Goal: Task Accomplishment & Management: Complete application form

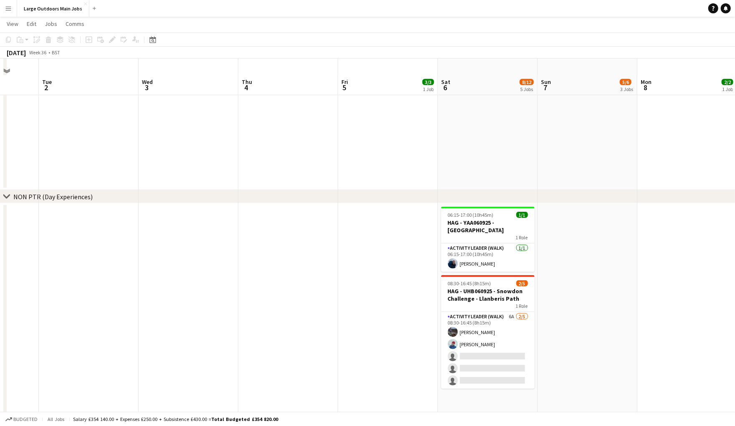
scroll to position [522, 0]
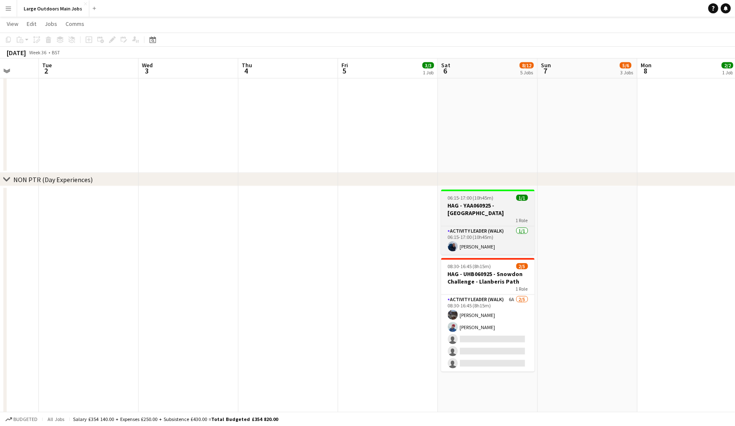
click at [480, 207] on h3 "HAG - YAA060925 - [GEOGRAPHIC_DATA]" at bounding box center [488, 209] width 94 height 15
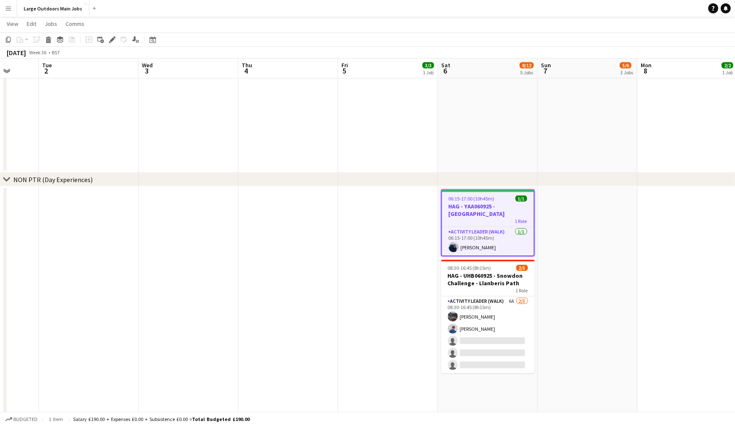
click at [201, 208] on app-date-cell at bounding box center [189, 361] width 100 height 351
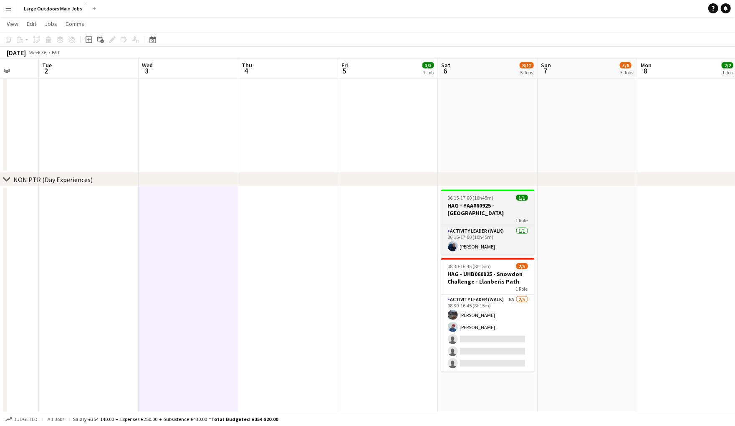
click at [478, 206] on h3 "HAG - YAA060925 - [GEOGRAPHIC_DATA]" at bounding box center [488, 209] width 94 height 15
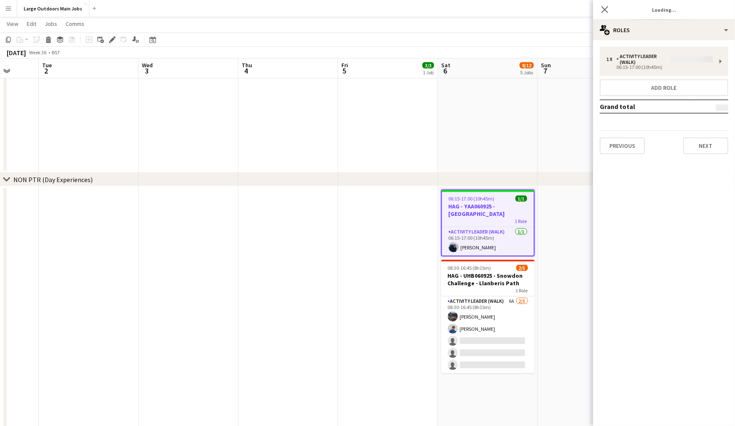
type input "**********"
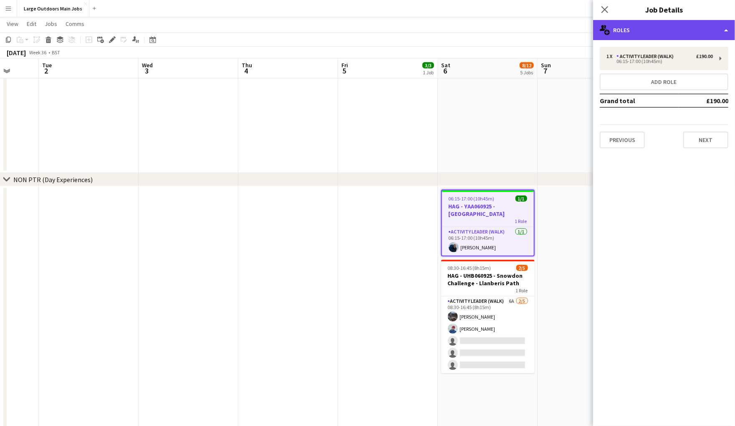
drag, startPoint x: 650, startPoint y: 22, endPoint x: 654, endPoint y: 25, distance: 4.7
click at [650, 22] on div "multiple-users-add Roles" at bounding box center [664, 30] width 142 height 20
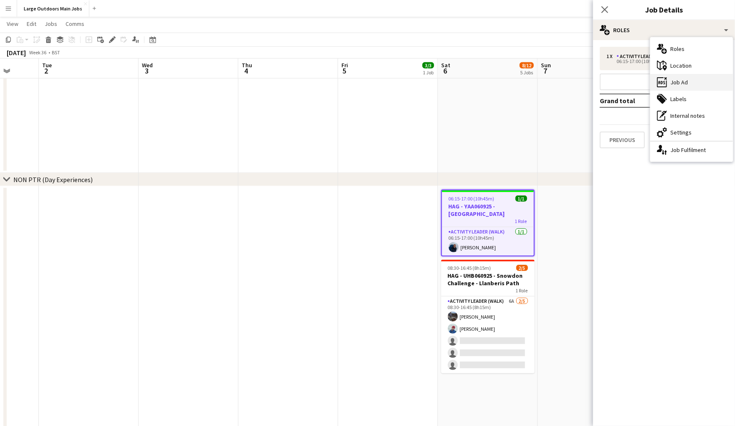
click at [674, 78] on div "ads-window Job Ad" at bounding box center [692, 82] width 83 height 17
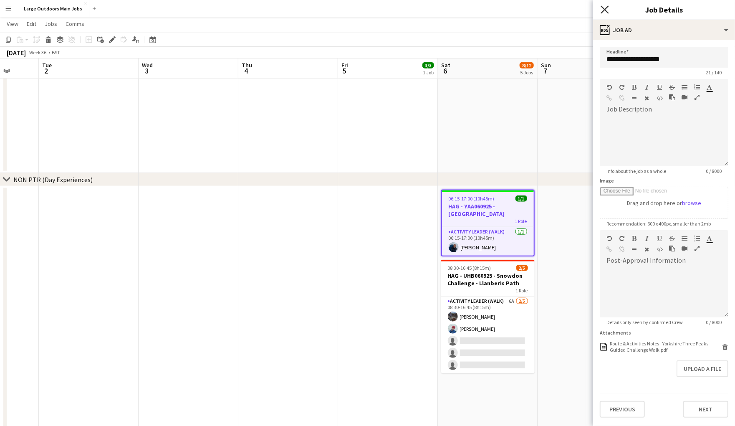
click at [604, 9] on icon at bounding box center [605, 9] width 8 height 8
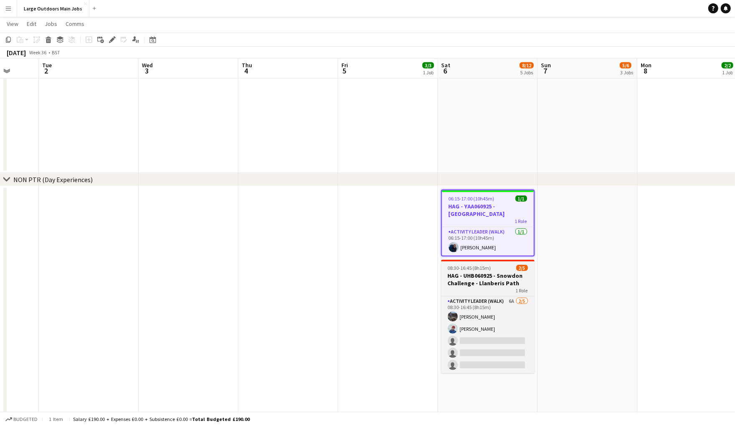
click at [596, 286] on app-date-cell at bounding box center [588, 361] width 100 height 351
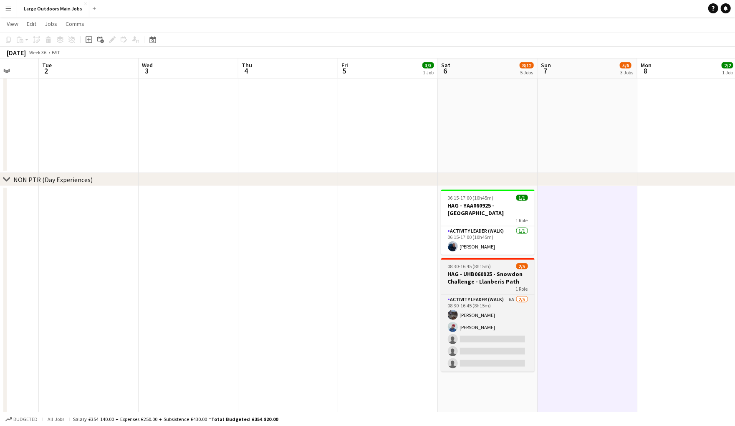
click at [468, 281] on h3 "HAG - UHB060925 - Snowdon Challenge - Llanberis Path" at bounding box center [488, 277] width 94 height 15
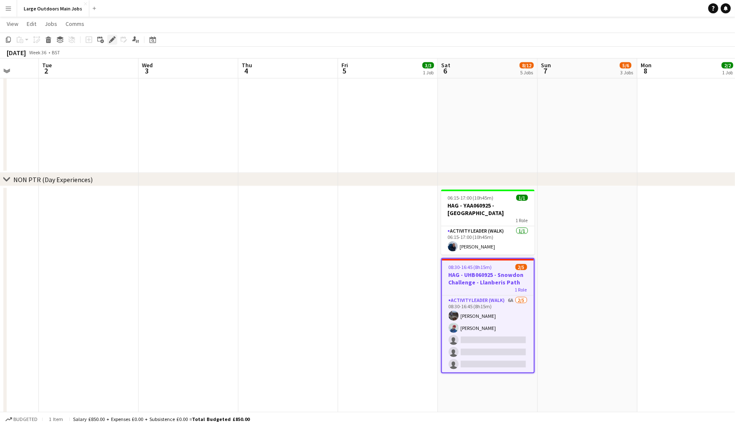
click at [112, 41] on icon at bounding box center [112, 40] width 5 height 5
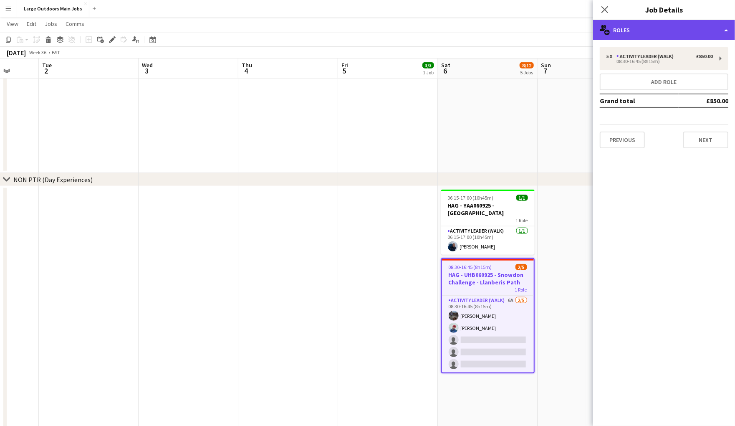
click at [662, 29] on div "multiple-users-add Roles" at bounding box center [664, 30] width 142 height 20
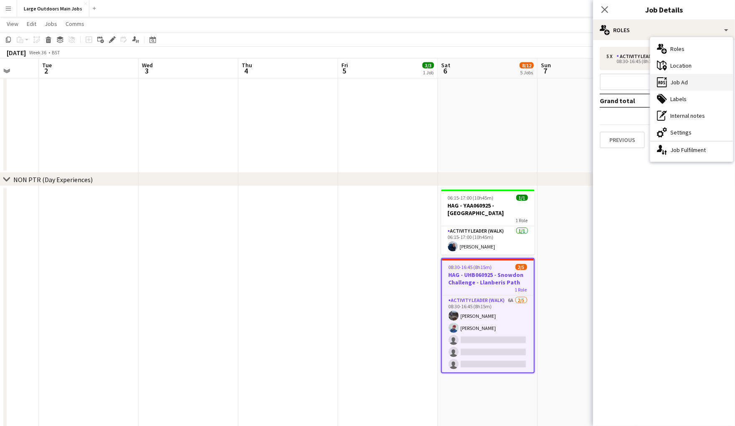
click at [675, 79] on div "ads-window Job Ad" at bounding box center [692, 82] width 83 height 17
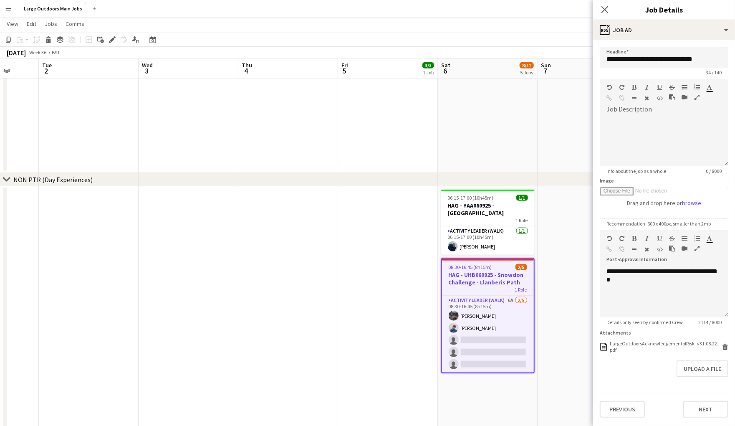
scroll to position [27, 0]
click at [697, 246] on icon "button" at bounding box center [697, 249] width 5 height 6
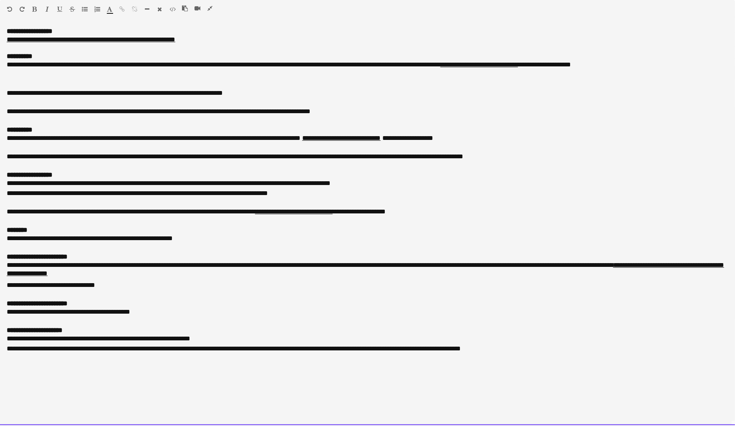
scroll to position [672, 0]
click at [583, 355] on div "**********" at bounding box center [368, 350] width 722 height 10
drag, startPoint x: 35, startPoint y: 8, endPoint x: 46, endPoint y: 41, distance: 34.6
click at [35, 8] on icon "button" at bounding box center [35, 9] width 5 height 6
click at [39, 6] on div at bounding box center [57, 11] width 50 height 10
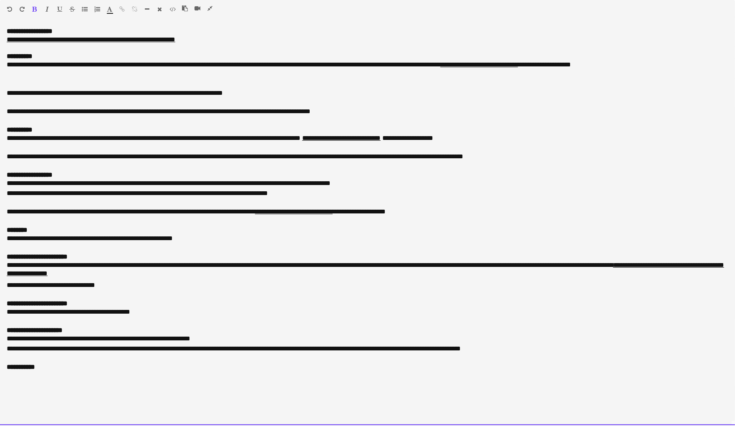
drag, startPoint x: 38, startPoint y: 9, endPoint x: 48, endPoint y: 19, distance: 14.2
click at [38, 9] on div at bounding box center [57, 11] width 50 height 10
click at [34, 8] on icon "button" at bounding box center [35, 9] width 5 height 6
click at [210, 10] on icon "button" at bounding box center [210, 8] width 5 height 6
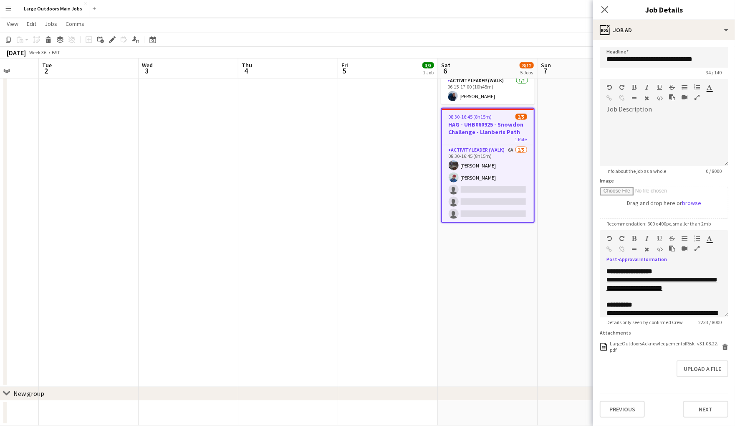
drag, startPoint x: 602, startPoint y: 6, endPoint x: 629, endPoint y: 17, distance: 28.8
click at [602, 6] on icon at bounding box center [605, 9] width 7 height 7
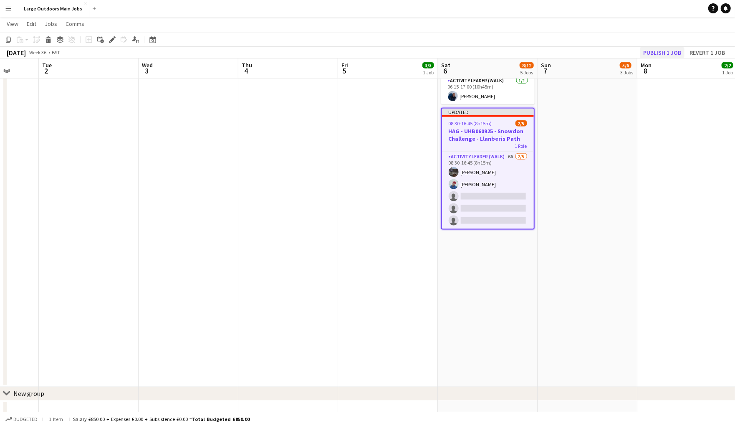
click at [654, 54] on button "Publish 1 job" at bounding box center [662, 52] width 45 height 11
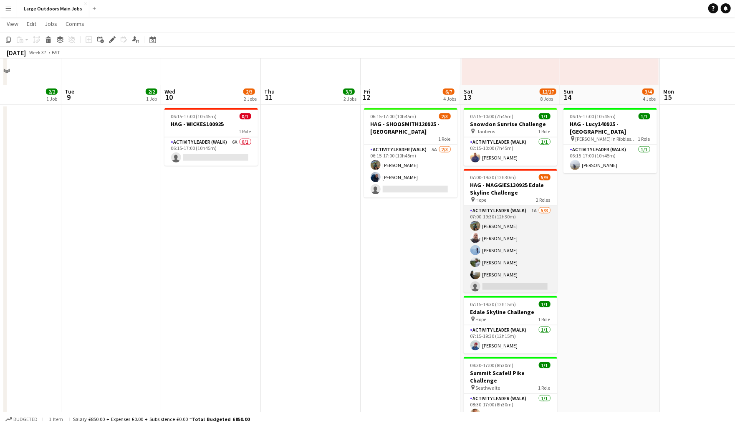
scroll to position [603, 0]
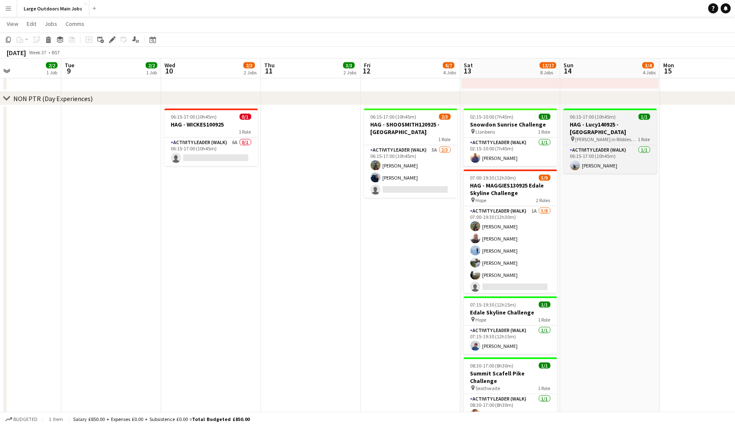
click at [593, 130] on h3 "HAG - Lucy140925 - [GEOGRAPHIC_DATA]" at bounding box center [611, 128] width 94 height 15
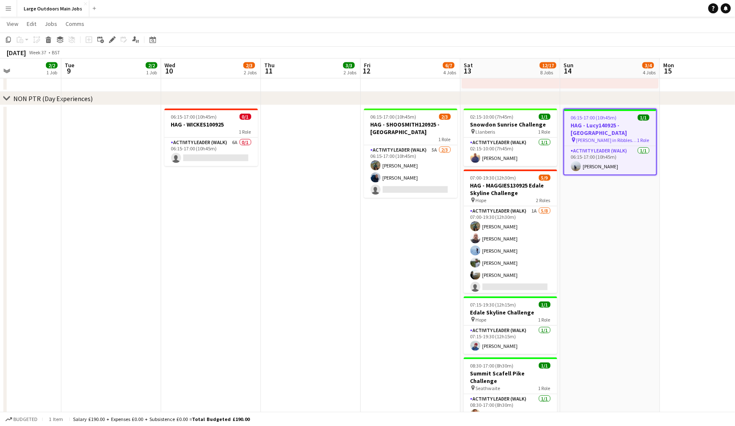
click at [585, 130] on h3 "HAG - Lucy140925 - [GEOGRAPHIC_DATA]" at bounding box center [611, 129] width 92 height 15
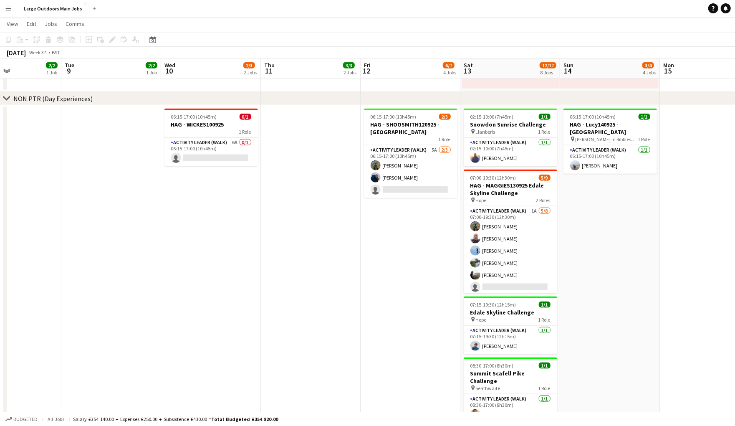
drag, startPoint x: 612, startPoint y: 124, endPoint x: 324, endPoint y: 79, distance: 291.3
click at [612, 124] on h3 "HAG - Lucy140925 - [GEOGRAPHIC_DATA]" at bounding box center [611, 128] width 94 height 15
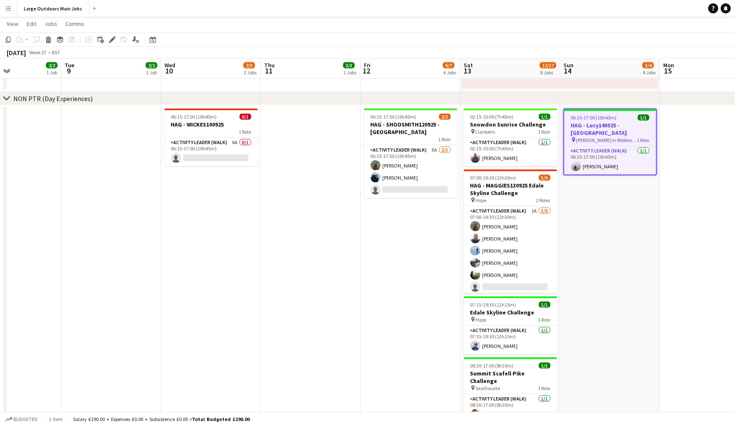
scroll to position [0, 238]
click at [109, 38] on icon "Edit" at bounding box center [112, 39] width 7 height 7
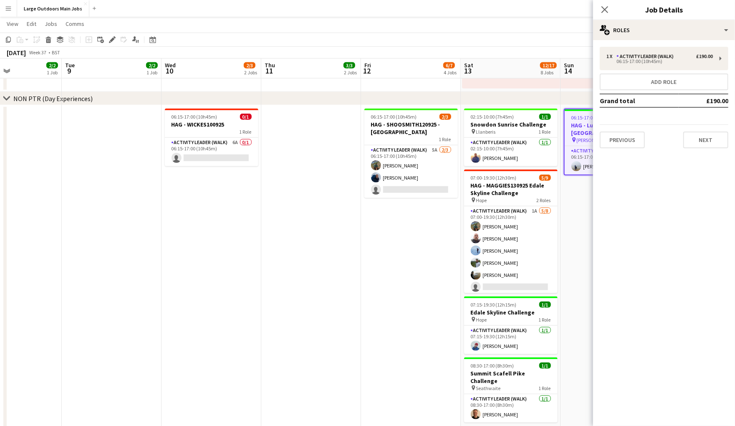
type input "**********"
click at [674, 30] on div "multiple-users-add Roles" at bounding box center [664, 30] width 142 height 20
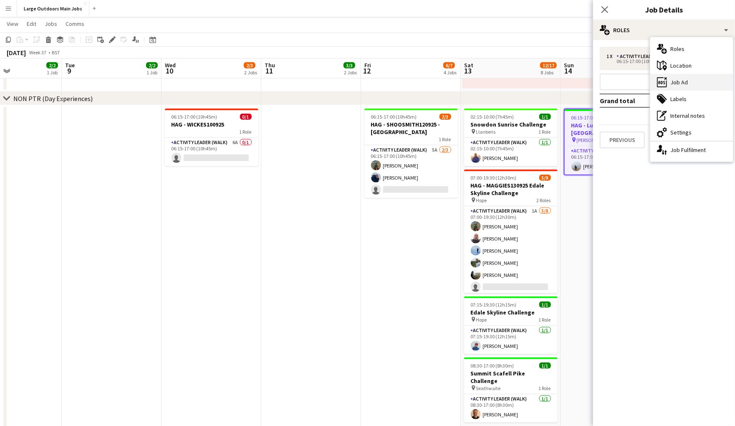
click at [687, 77] on div "ads-window Job Ad" at bounding box center [692, 82] width 83 height 17
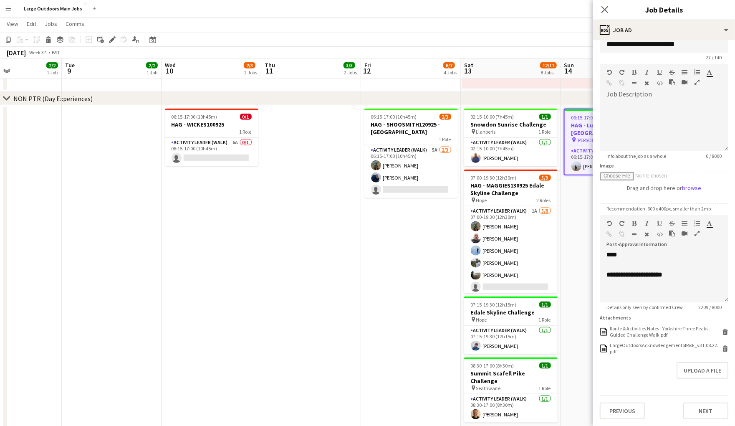
scroll to position [46, 0]
click at [605, 8] on icon at bounding box center [605, 9] width 8 height 8
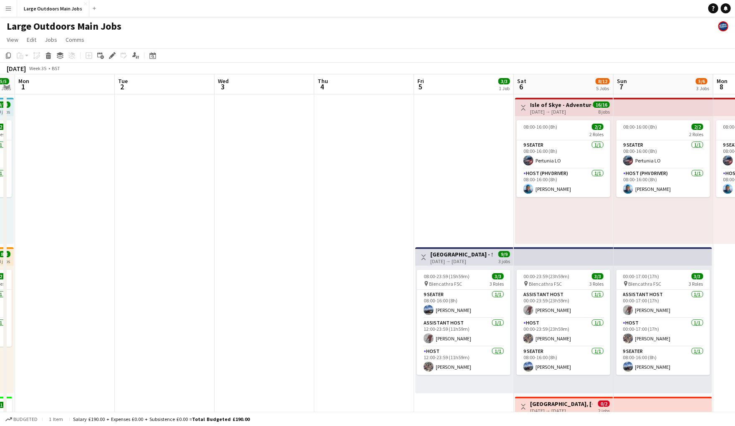
scroll to position [0, 0]
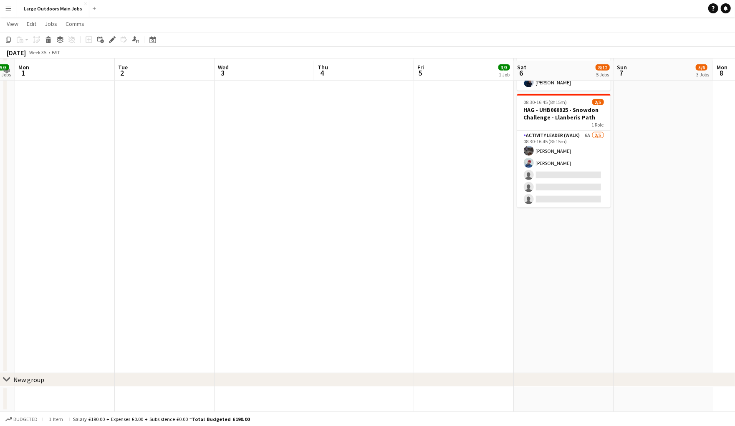
click at [337, 142] on app-date-cell at bounding box center [364, 197] width 100 height 351
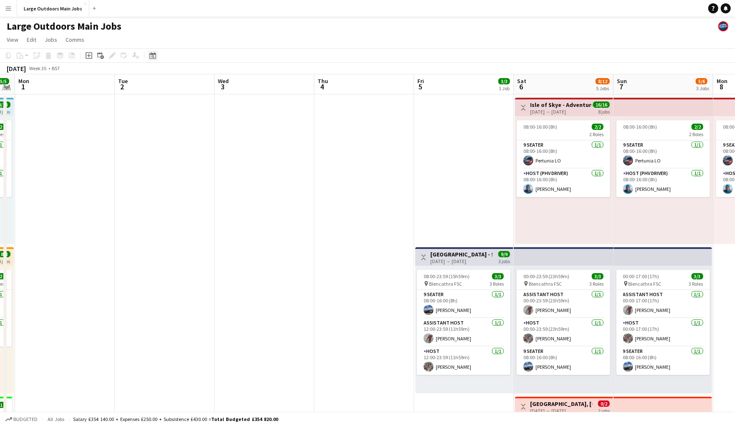
click at [151, 57] on icon "Date picker" at bounding box center [153, 55] width 7 height 7
click at [374, 187] on app-date-cell at bounding box center [364, 394] width 100 height 601
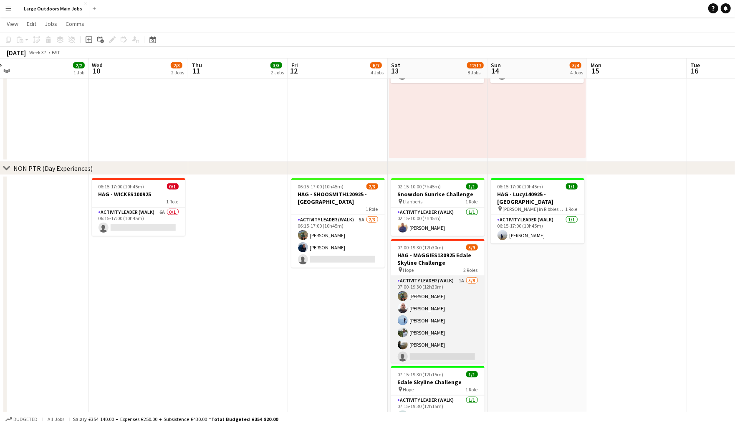
scroll to position [0, 0]
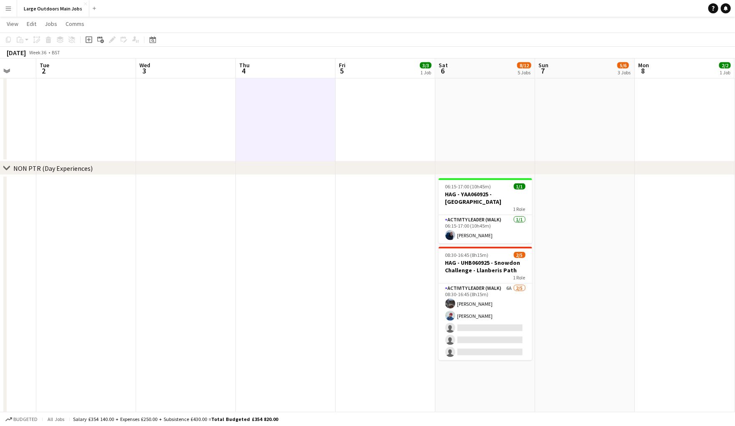
click at [261, 203] on app-date-cell at bounding box center [286, 350] width 100 height 351
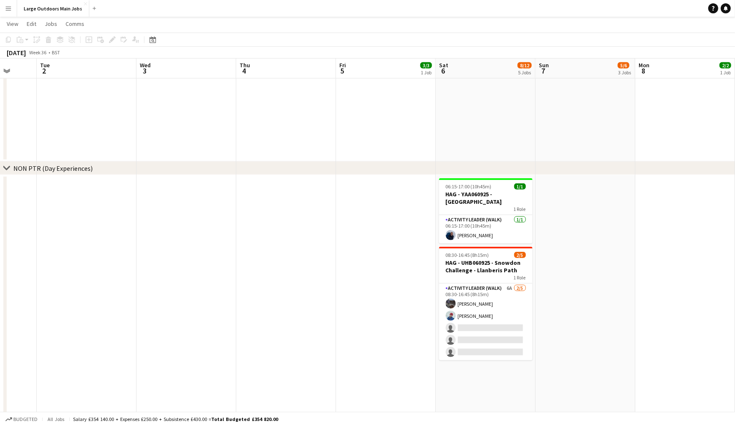
click at [261, 202] on app-date-cell at bounding box center [286, 350] width 100 height 351
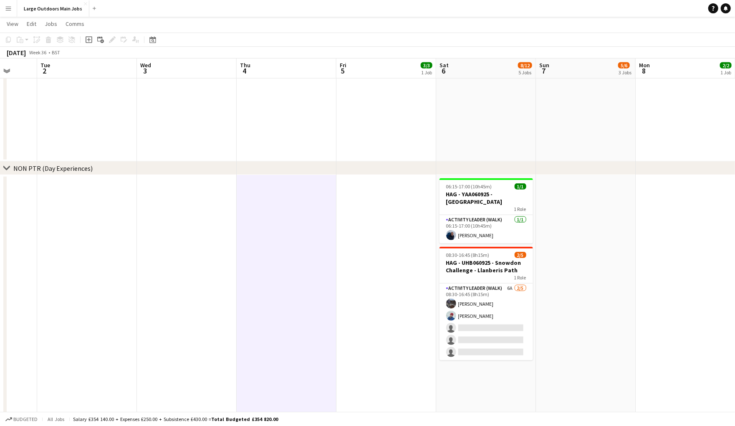
scroll to position [531, 0]
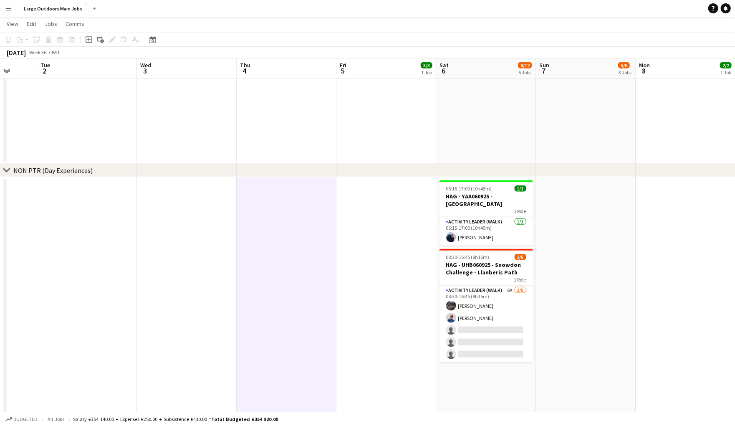
click at [274, 218] on app-date-cell at bounding box center [287, 352] width 100 height 351
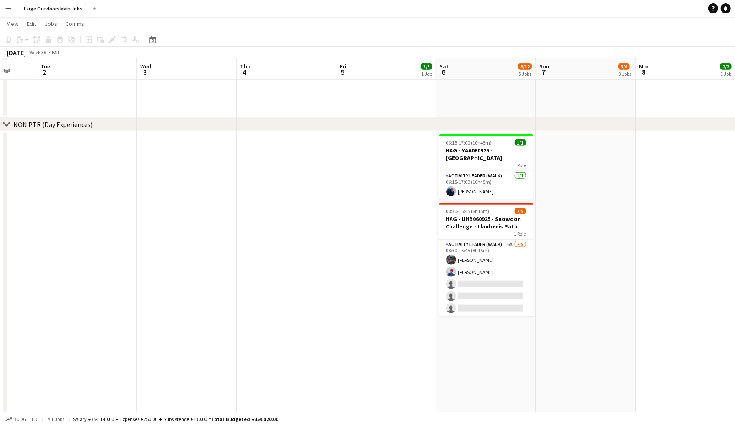
scroll to position [578, 0]
click at [291, 180] on app-date-cell at bounding box center [287, 305] width 100 height 351
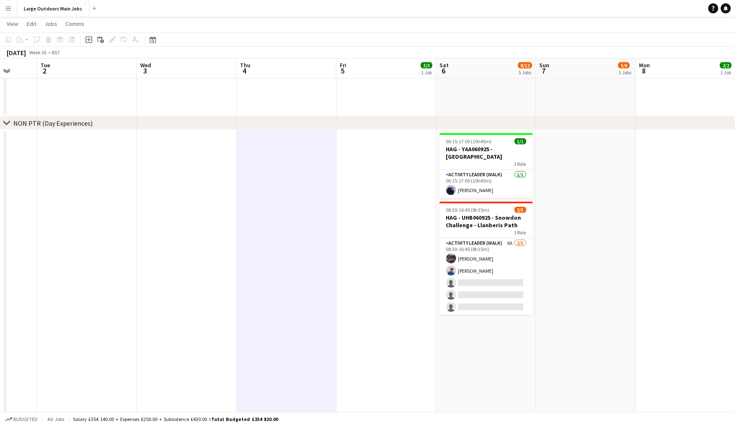
click at [264, 147] on app-date-cell at bounding box center [287, 305] width 100 height 351
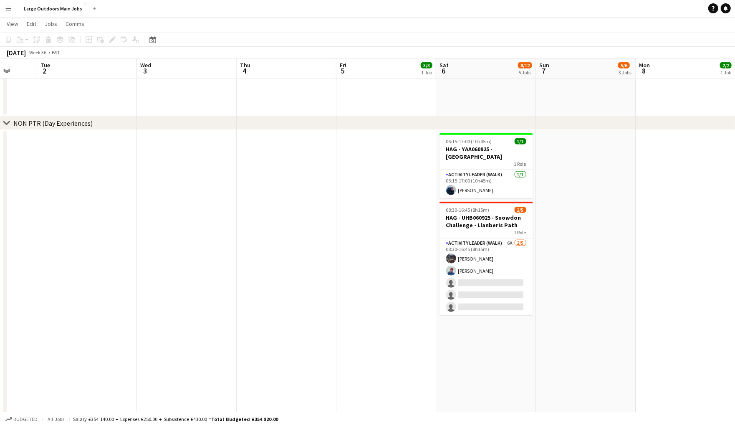
click at [265, 147] on app-date-cell at bounding box center [287, 305] width 100 height 351
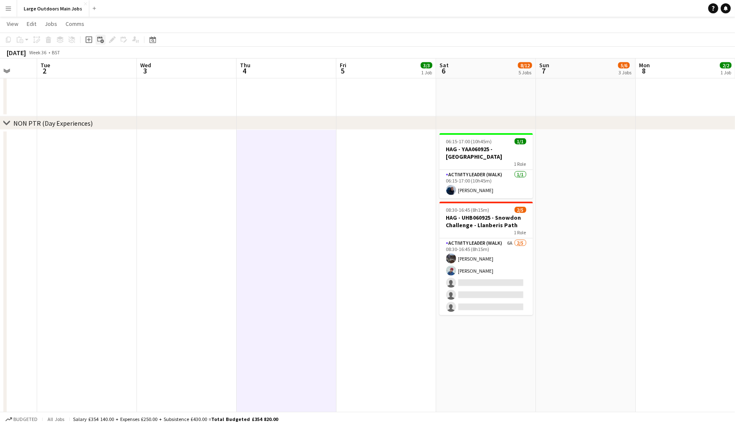
click at [99, 40] on icon "Add linked Job" at bounding box center [100, 39] width 7 height 7
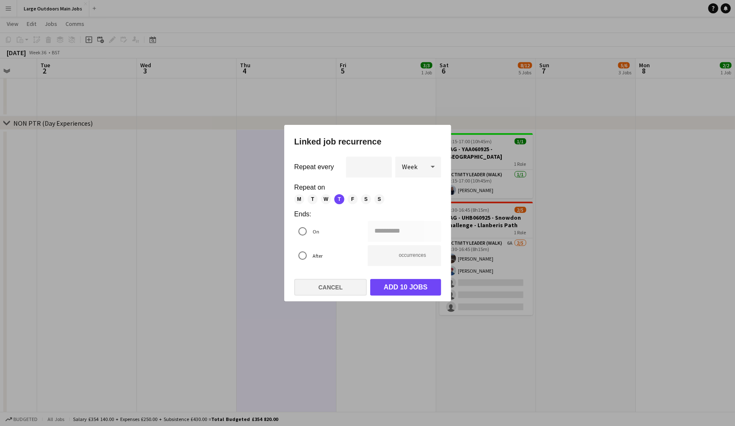
click at [338, 293] on button "Cancel" at bounding box center [330, 287] width 73 height 17
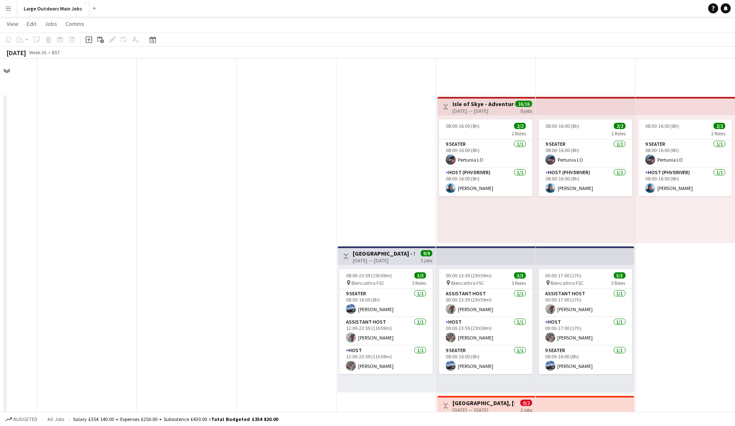
scroll to position [578, 0]
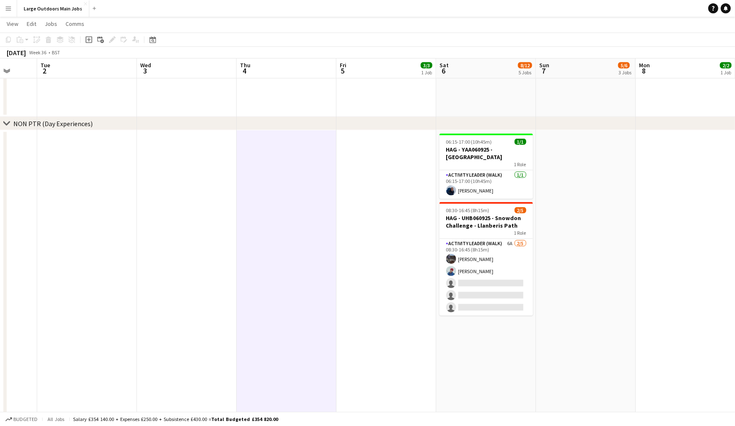
drag, startPoint x: 86, startPoint y: 39, endPoint x: 220, endPoint y: 147, distance: 171.7
click at [86, 39] on icon at bounding box center [89, 39] width 7 height 7
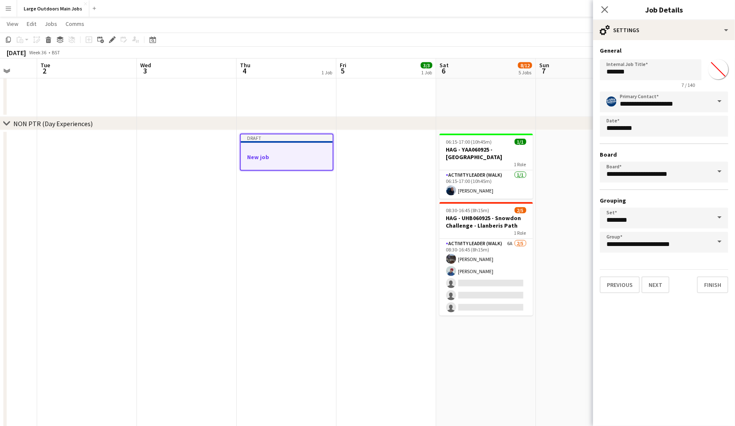
scroll to position [582, 0]
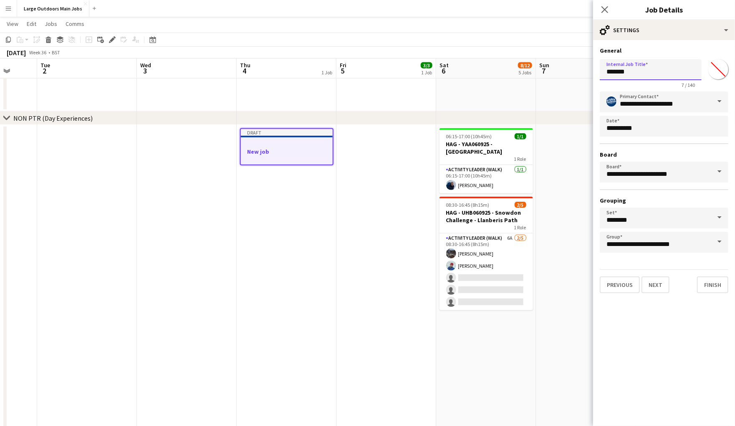
drag, startPoint x: 644, startPoint y: 76, endPoint x: 592, endPoint y: 76, distance: 52.2
type input "**********"
click at [667, 293] on button "Next" at bounding box center [656, 284] width 28 height 17
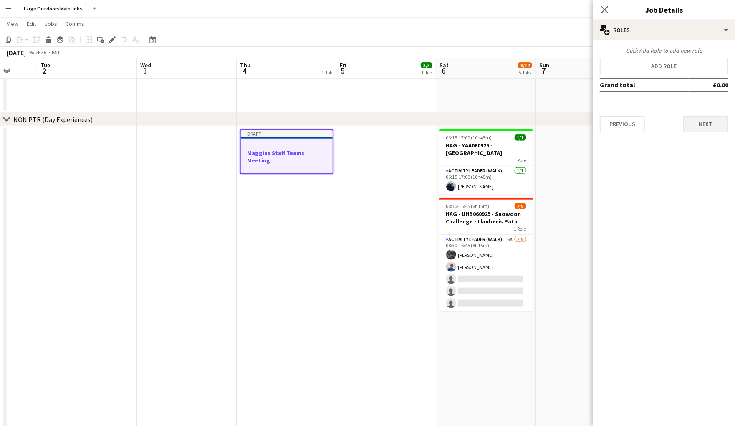
click at [702, 129] on button "Next" at bounding box center [706, 124] width 45 height 17
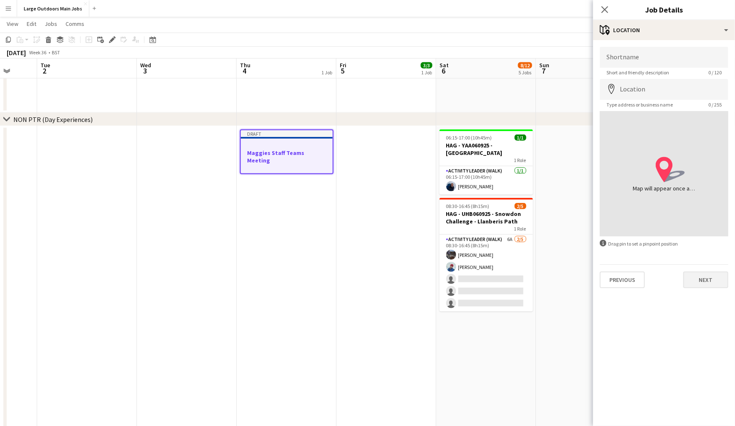
click at [707, 284] on button "Next" at bounding box center [706, 279] width 45 height 17
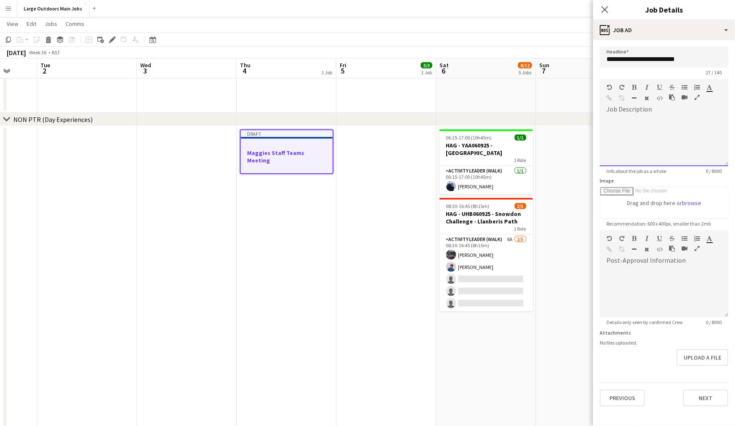
click at [666, 146] on div at bounding box center [664, 141] width 129 height 50
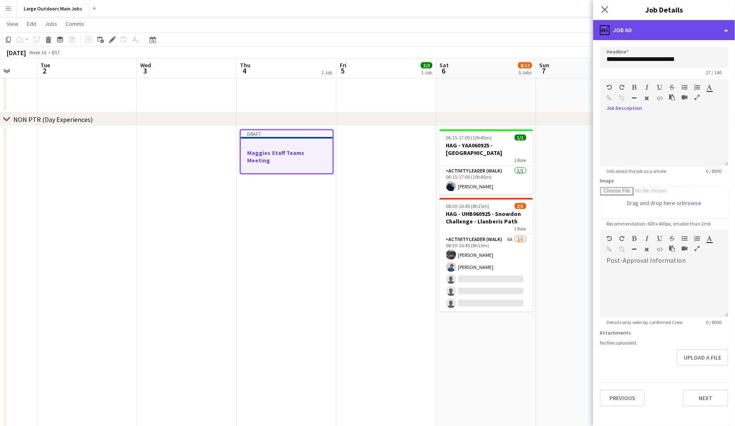
click at [710, 33] on div "ads-window Job Ad" at bounding box center [664, 30] width 142 height 20
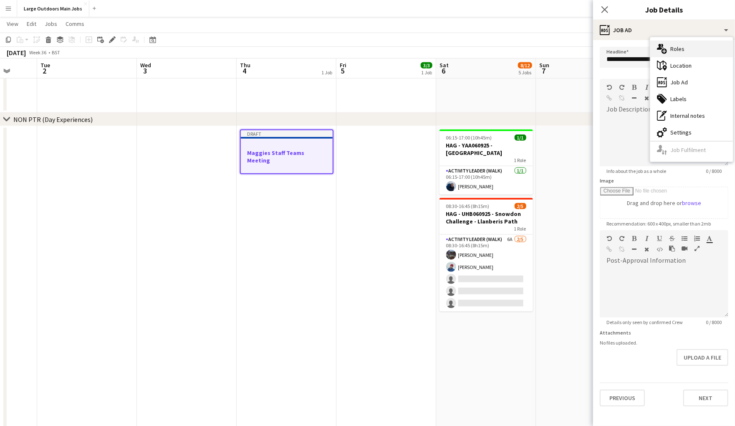
click at [684, 53] on div "multiple-users-add Roles" at bounding box center [692, 49] width 83 height 17
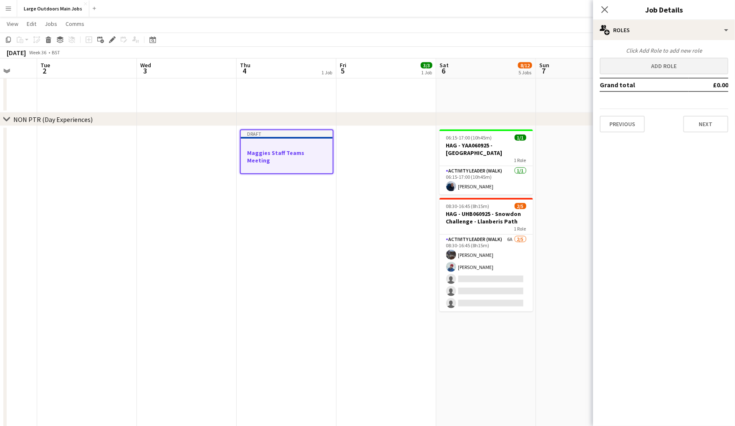
click at [665, 69] on button "Add role" at bounding box center [664, 66] width 129 height 17
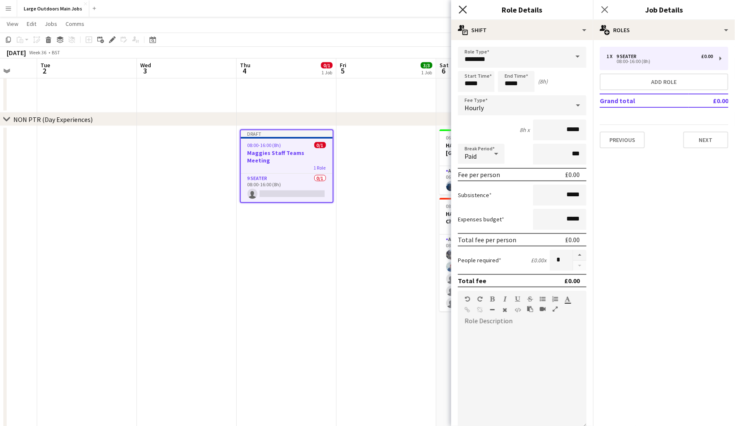
click at [463, 7] on icon "Close pop-in" at bounding box center [463, 9] width 8 height 8
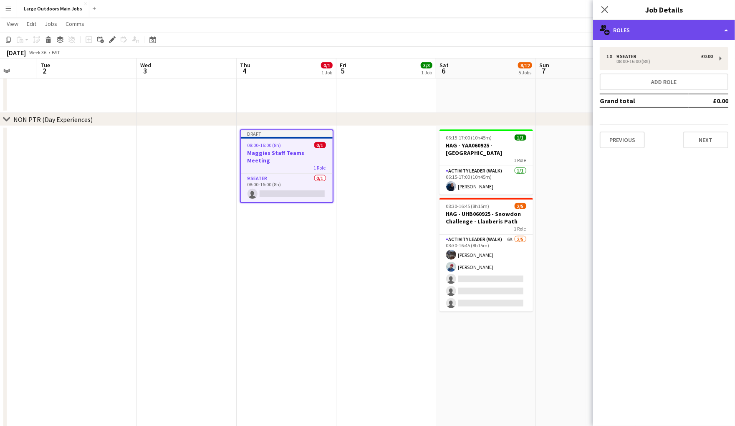
click at [727, 32] on div "multiple-users-add Roles" at bounding box center [664, 30] width 142 height 20
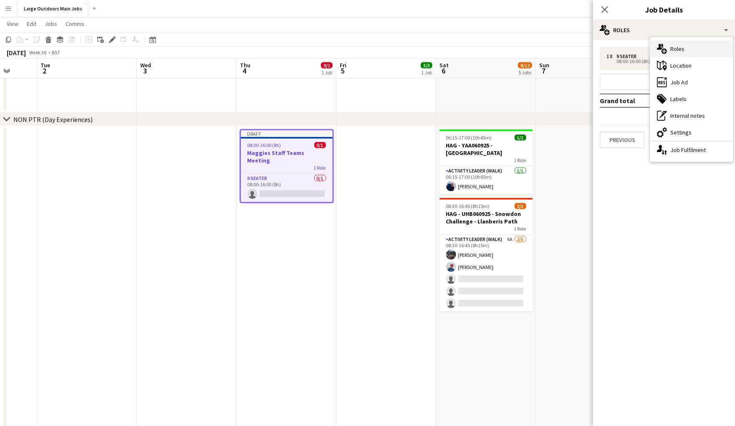
click at [681, 51] on div "multiple-users-add Roles" at bounding box center [692, 49] width 83 height 17
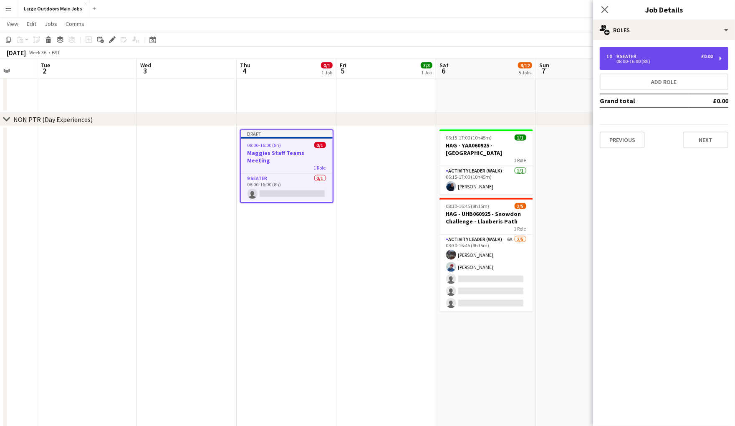
click at [722, 59] on div "1 x 9 Seater £0.00 08:00-16:00 (8h)" at bounding box center [664, 58] width 129 height 23
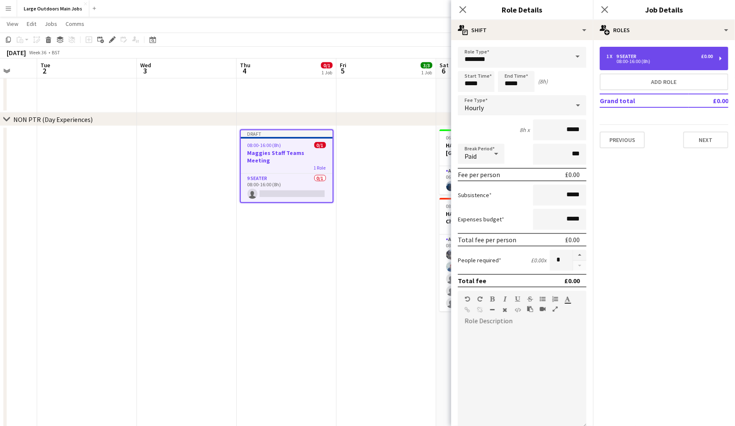
click at [722, 59] on div "1 x 9 Seater £0.00 08:00-16:00 (8h)" at bounding box center [664, 58] width 129 height 23
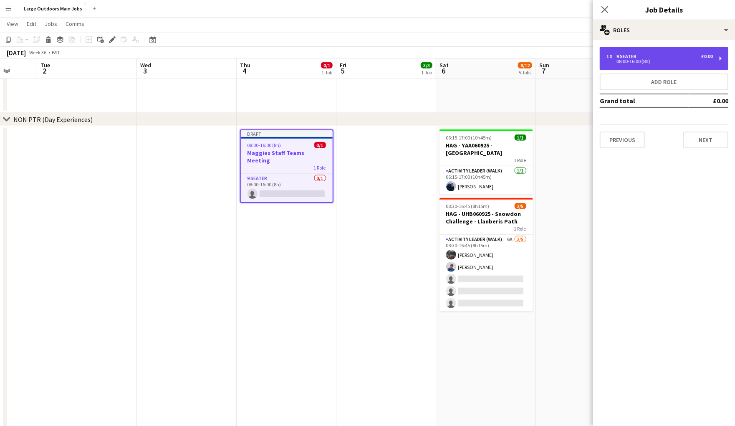
click at [722, 61] on div "1 x 9 Seater £0.00 08:00-16:00 (8h)" at bounding box center [664, 58] width 129 height 23
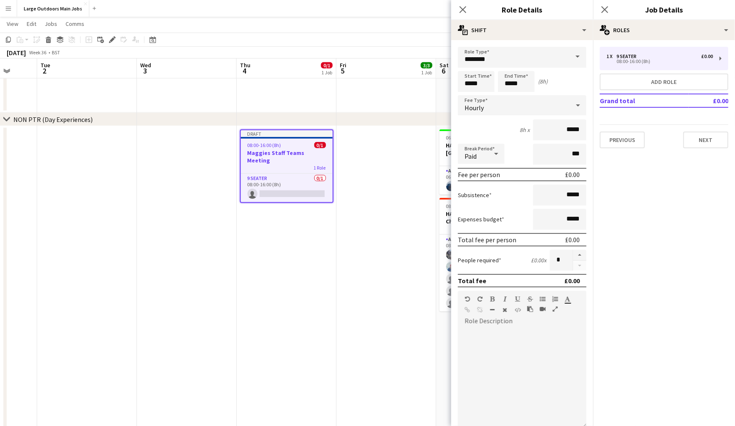
click at [570, 58] on span at bounding box center [578, 57] width 18 height 20
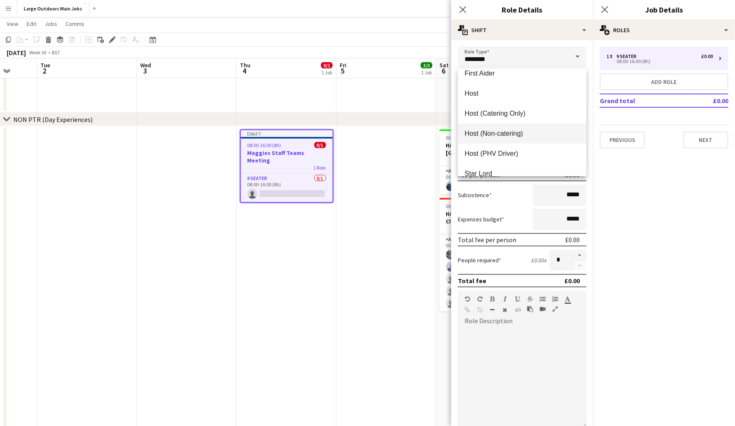
scroll to position [383, 0]
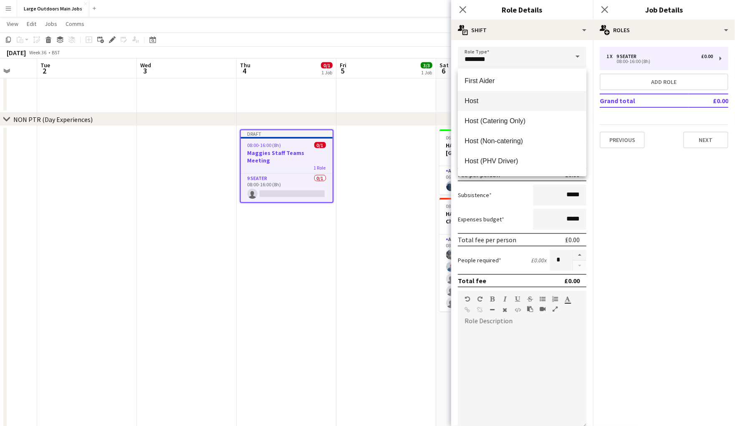
click at [479, 100] on span "Host" at bounding box center [522, 101] width 115 height 8
type input "****"
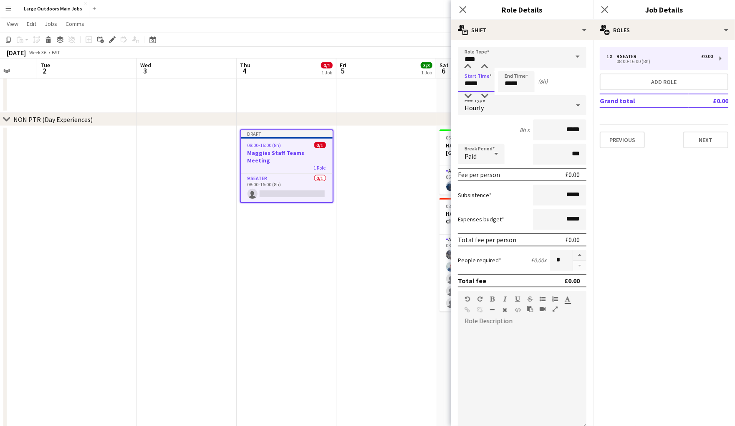
click at [479, 84] on input "*****" at bounding box center [476, 81] width 37 height 21
click at [469, 69] on div at bounding box center [468, 67] width 17 height 8
click at [485, 69] on div at bounding box center [485, 67] width 17 height 8
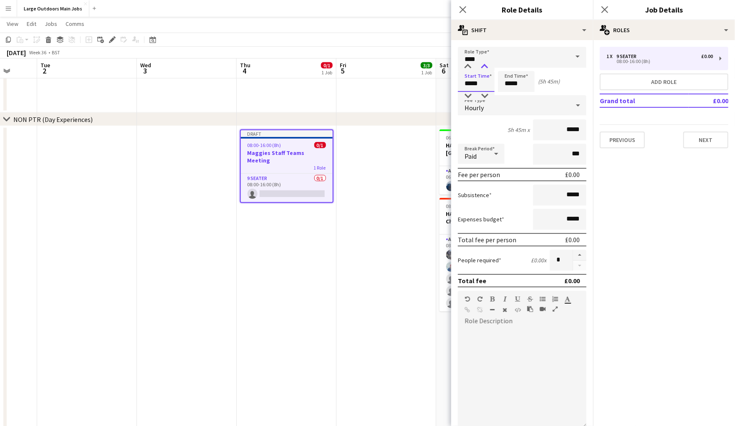
click at [485, 69] on div at bounding box center [485, 67] width 17 height 8
click at [485, 68] on div at bounding box center [485, 67] width 17 height 8
click at [485, 97] on div at bounding box center [485, 96] width 17 height 8
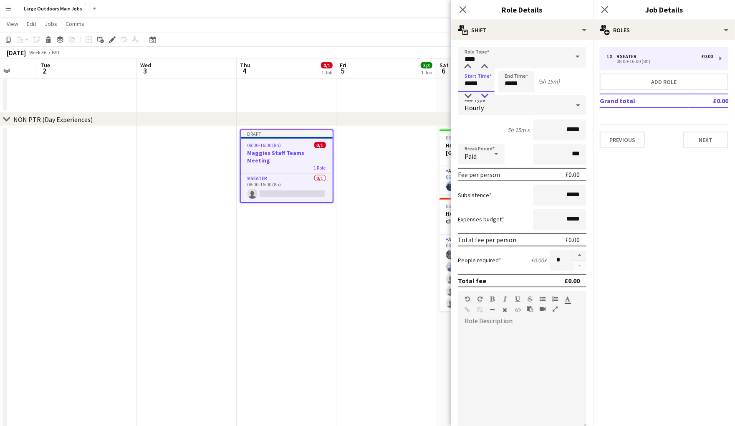
type input "*****"
click at [485, 97] on div at bounding box center [485, 96] width 17 height 8
click at [523, 88] on input "*****" at bounding box center [516, 81] width 37 height 21
click at [510, 98] on div at bounding box center [508, 96] width 17 height 8
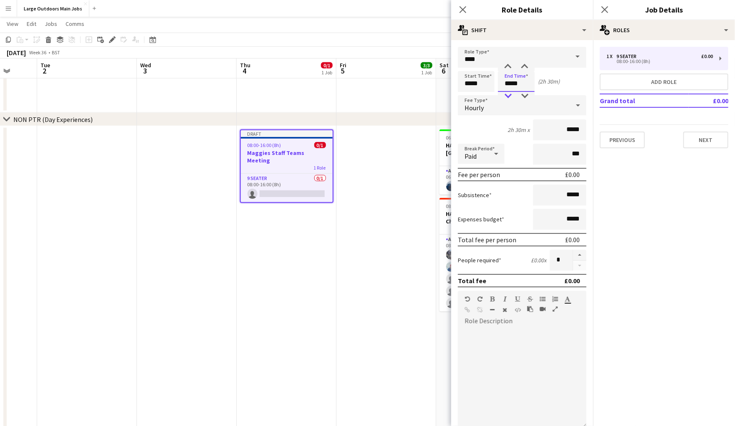
click at [510, 98] on div at bounding box center [508, 96] width 17 height 8
click at [511, 98] on div at bounding box center [508, 96] width 17 height 8
click at [528, 98] on div at bounding box center [525, 96] width 17 height 8
type input "*****"
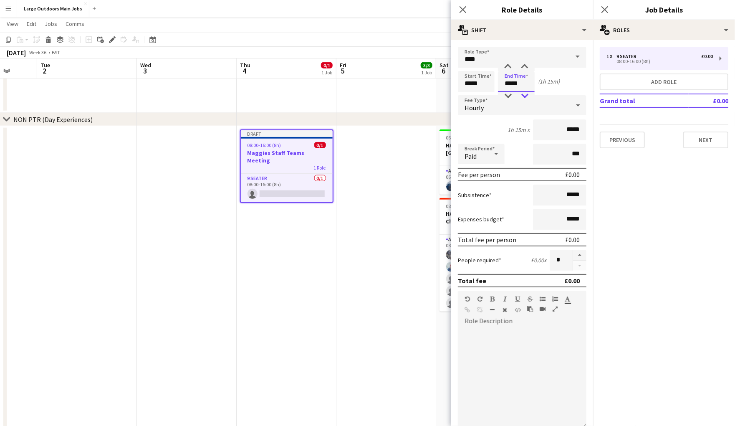
click at [528, 98] on div at bounding box center [525, 96] width 17 height 8
click at [523, 350] on div at bounding box center [522, 378] width 129 height 100
click at [703, 145] on button "Next" at bounding box center [706, 140] width 45 height 17
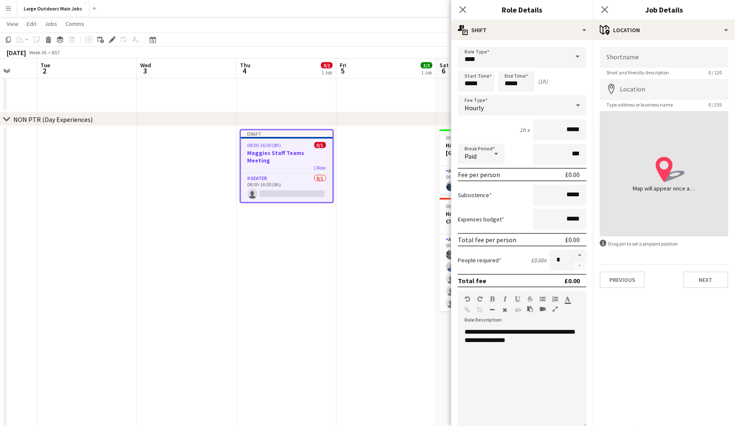
click at [704, 288] on button "Next" at bounding box center [706, 279] width 45 height 17
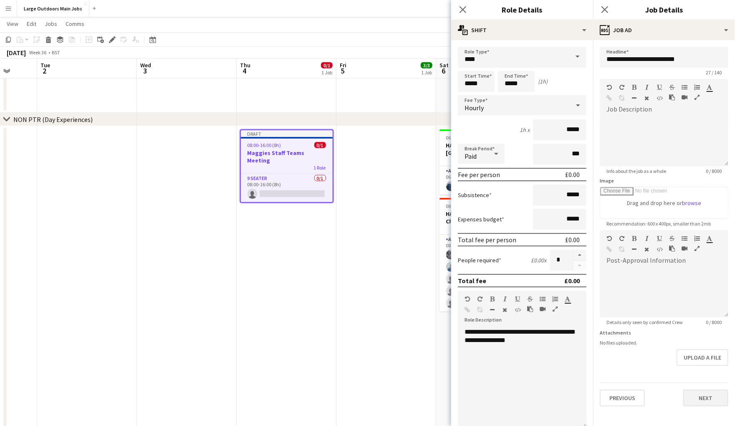
scroll to position [18, 0]
click at [706, 406] on button "Next" at bounding box center [706, 398] width 45 height 17
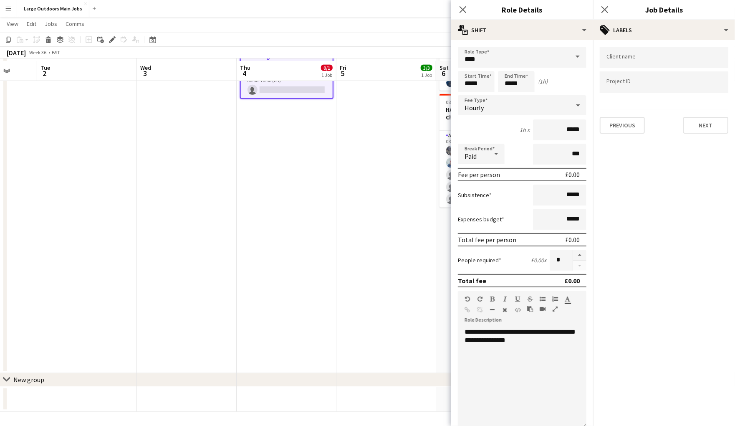
scroll to position [688, 0]
drag, startPoint x: 465, startPoint y: 9, endPoint x: 489, endPoint y: 17, distance: 26.0
click at [465, 9] on icon "Close pop-in" at bounding box center [463, 9] width 7 height 7
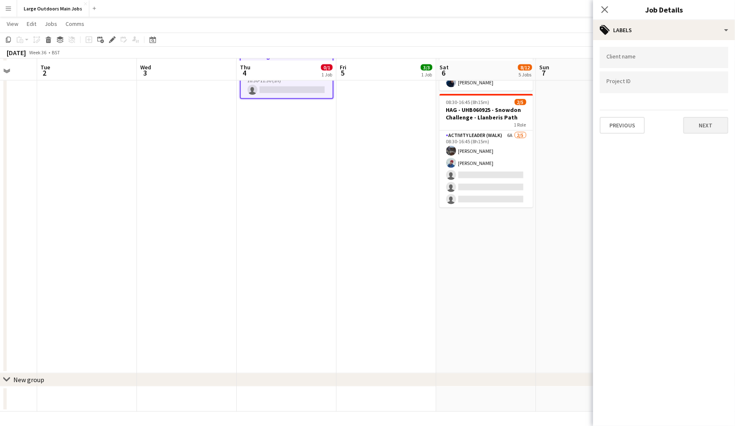
click at [712, 126] on button "Next" at bounding box center [706, 125] width 45 height 17
click at [689, 84] on button "Next" at bounding box center [706, 86] width 45 height 17
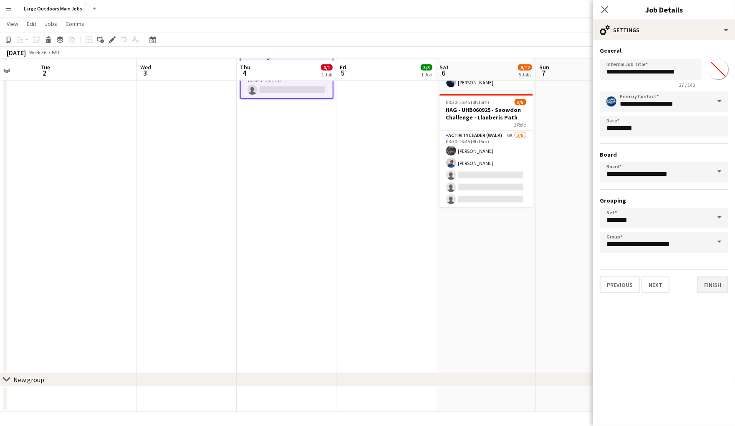
click at [710, 293] on button "Finish" at bounding box center [712, 284] width 31 height 17
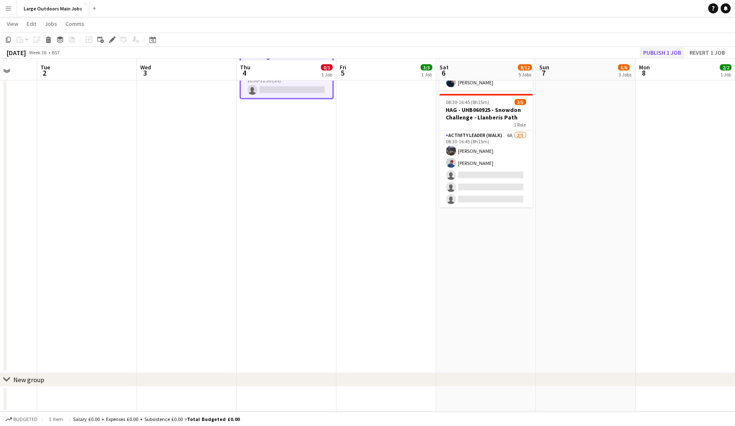
click at [653, 53] on button "Publish 1 job" at bounding box center [662, 52] width 45 height 11
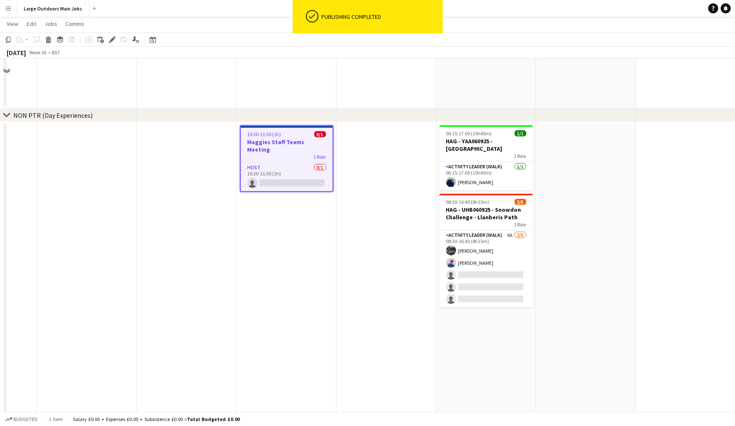
scroll to position [552, 0]
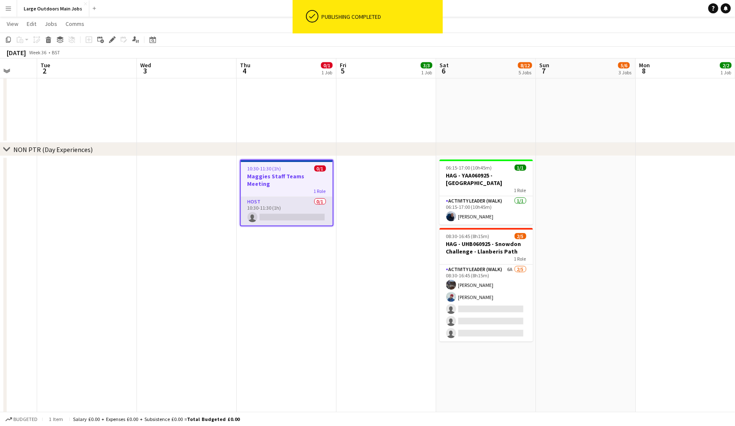
click at [317, 218] on app-card-role "Host 0/1 10:30-11:30 (1h) single-neutral-actions" at bounding box center [287, 211] width 92 height 28
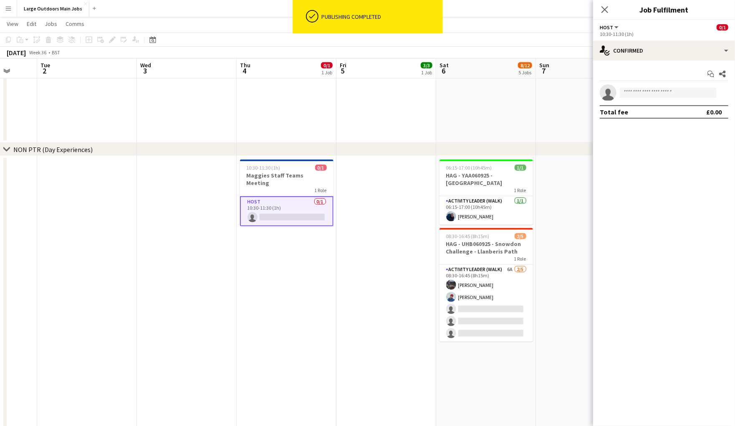
click at [320, 205] on app-card-role "Host 0/1 10:30-11:30 (1h) single-neutral-actions" at bounding box center [287, 211] width 94 height 30
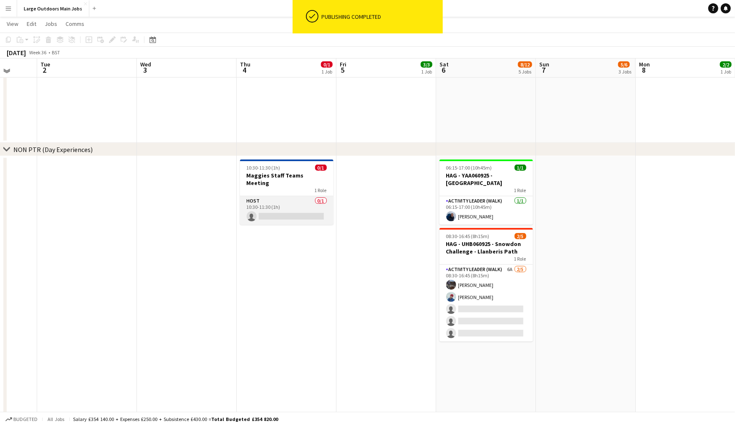
scroll to position [551, 0]
click at [322, 203] on app-card-role "Host 0/1 10:30-11:30 (1h) single-neutral-actions" at bounding box center [287, 211] width 94 height 28
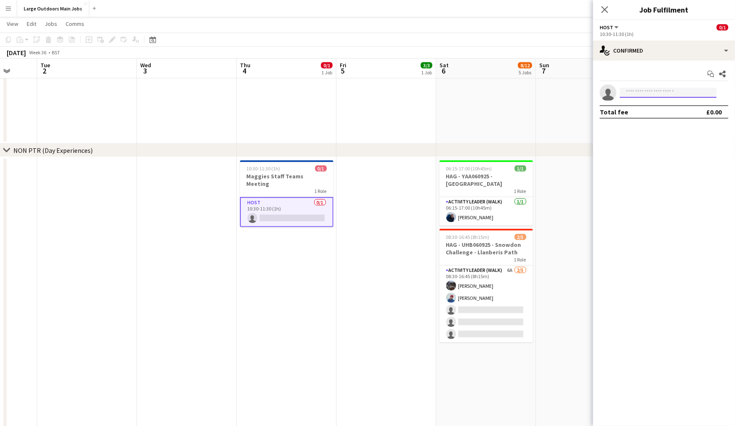
click at [684, 96] on input at bounding box center [668, 93] width 97 height 10
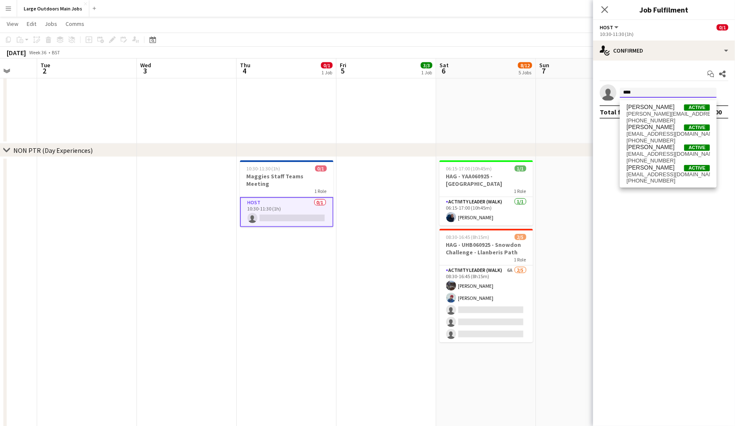
type input "****"
drag, startPoint x: 734, startPoint y: 104, endPoint x: 662, endPoint y: 115, distance: 72.6
click at [662, 115] on span "[PERSON_NAME][EMAIL_ADDRESS][DOMAIN_NAME]" at bounding box center [669, 114] width 84 height 7
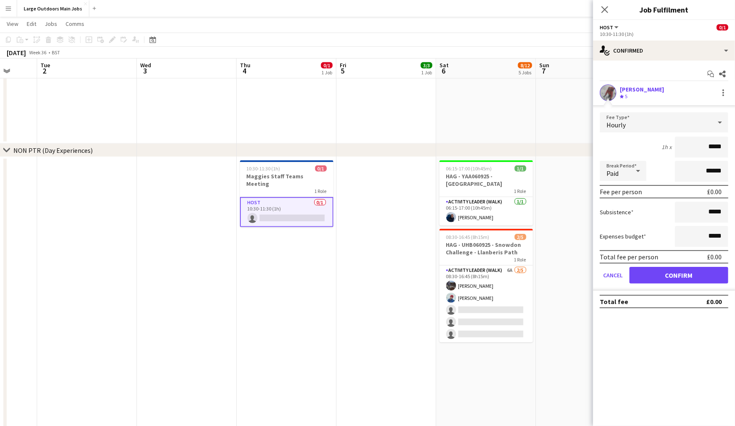
click at [684, 284] on button "Confirm" at bounding box center [679, 275] width 99 height 17
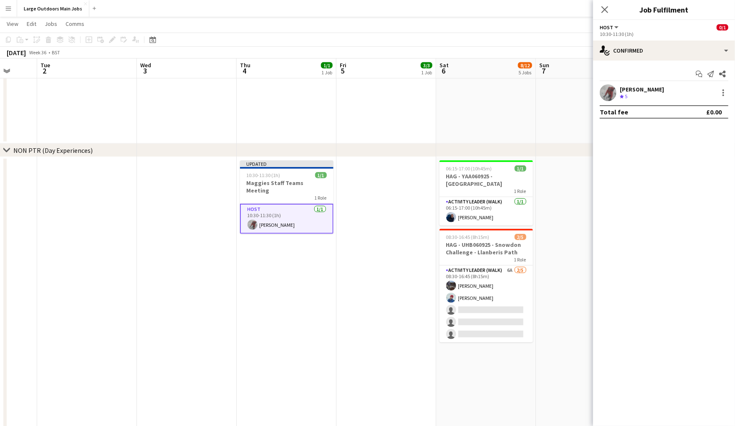
click at [603, 12] on icon at bounding box center [605, 9] width 7 height 7
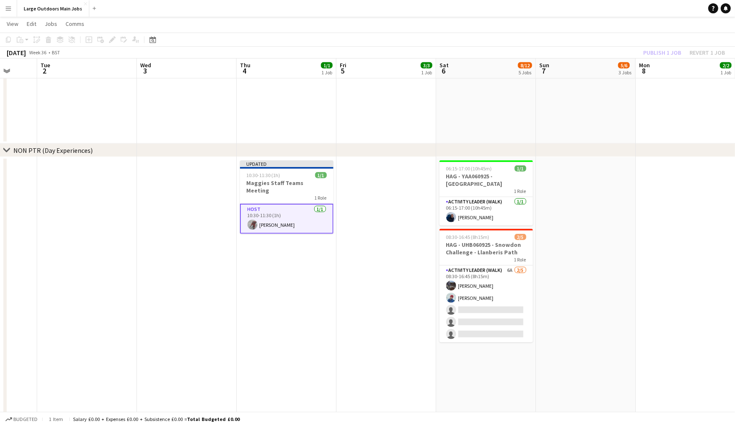
drag, startPoint x: 358, startPoint y: 250, endPoint x: 550, endPoint y: 188, distance: 201.4
click at [358, 250] on app-date-cell at bounding box center [387, 332] width 100 height 351
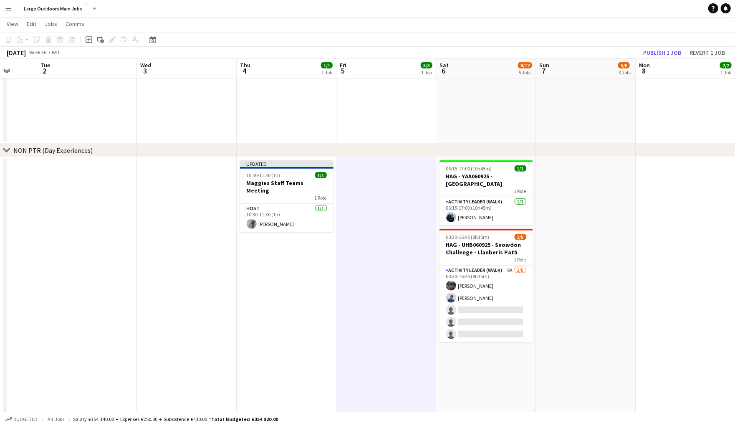
drag, startPoint x: 659, startPoint y: 52, endPoint x: 664, endPoint y: 87, distance: 35.4
click at [659, 52] on button "Publish 1 job" at bounding box center [662, 52] width 45 height 11
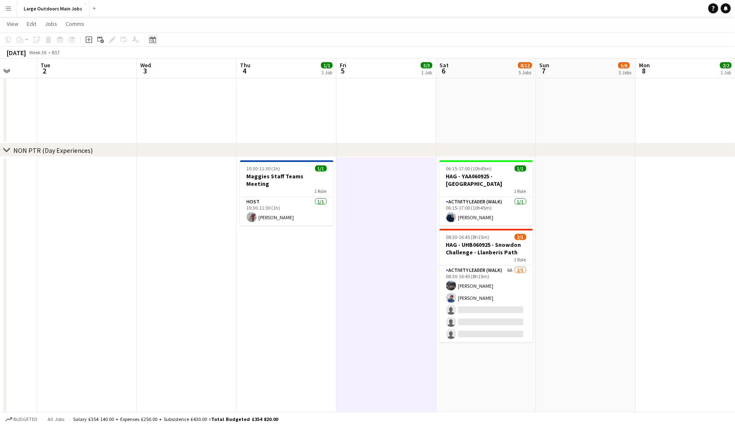
click at [151, 38] on icon at bounding box center [153, 39] width 6 height 7
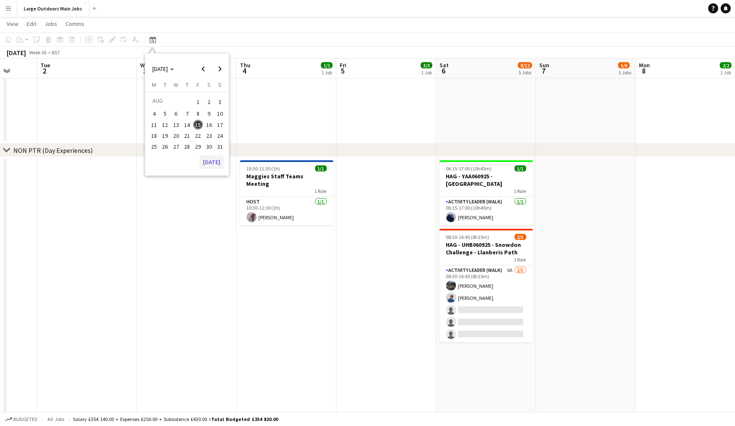
click at [204, 166] on button "[DATE]" at bounding box center [212, 161] width 24 height 13
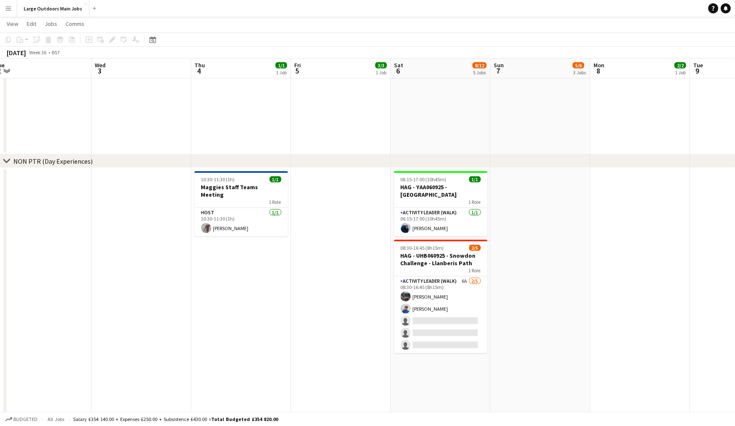
scroll to position [549, 0]
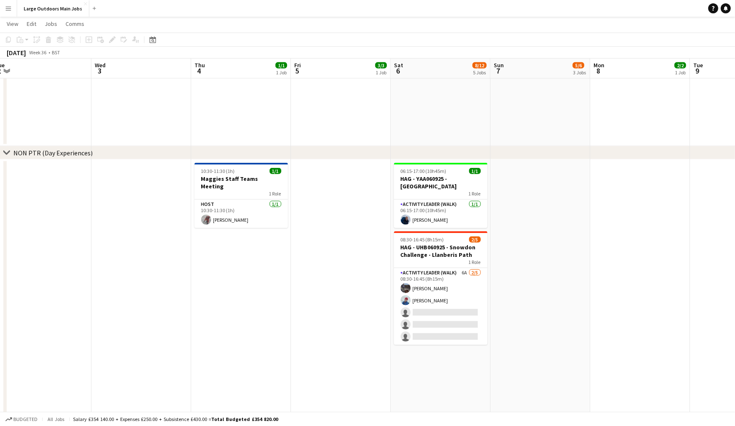
click at [570, 317] on app-date-cell at bounding box center [541, 335] width 100 height 351
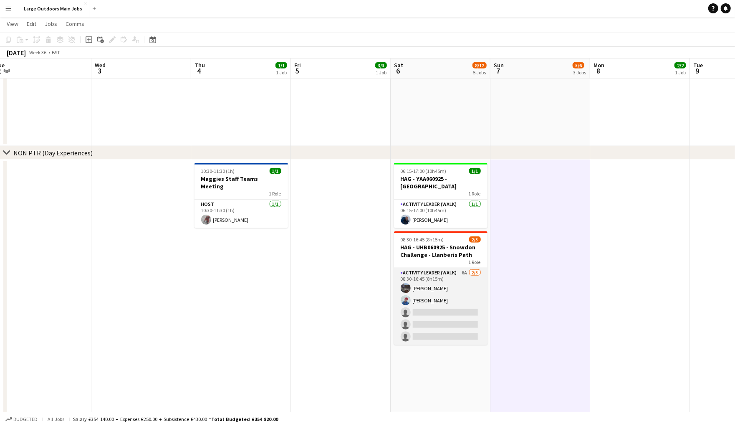
click at [476, 278] on app-card-role "Activity Leader (Walk) 6A [DATE] 08:30-16:45 (8h15m) [PERSON_NAME] [PERSON_NAME…" at bounding box center [441, 306] width 94 height 77
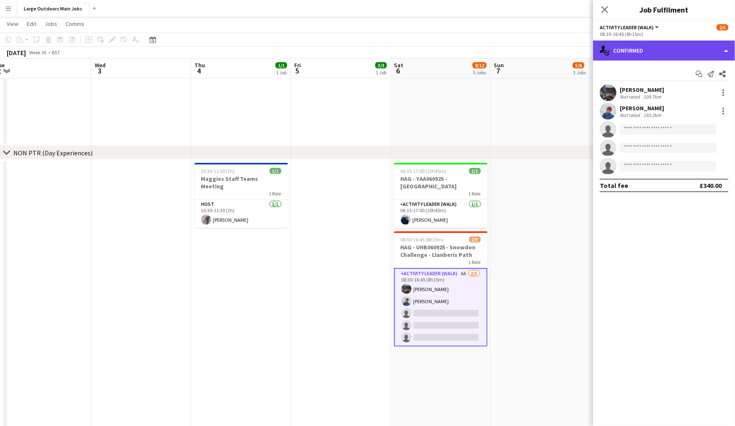
click at [719, 51] on div "single-neutral-actions-check-2 Confirmed" at bounding box center [664, 51] width 142 height 20
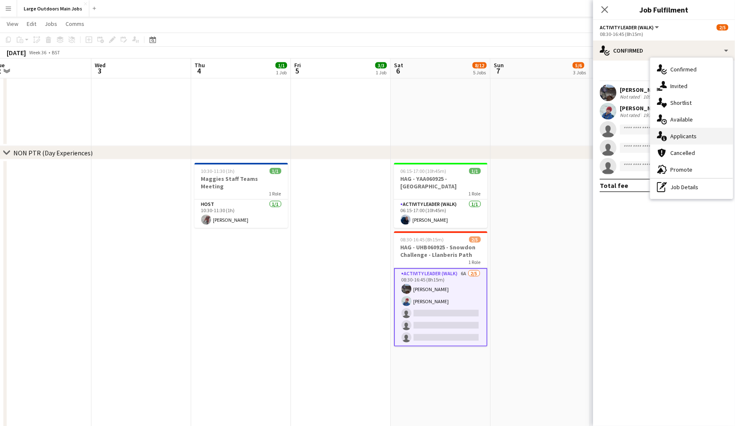
click at [690, 138] on div "single-neutral-actions-information Applicants" at bounding box center [692, 136] width 83 height 17
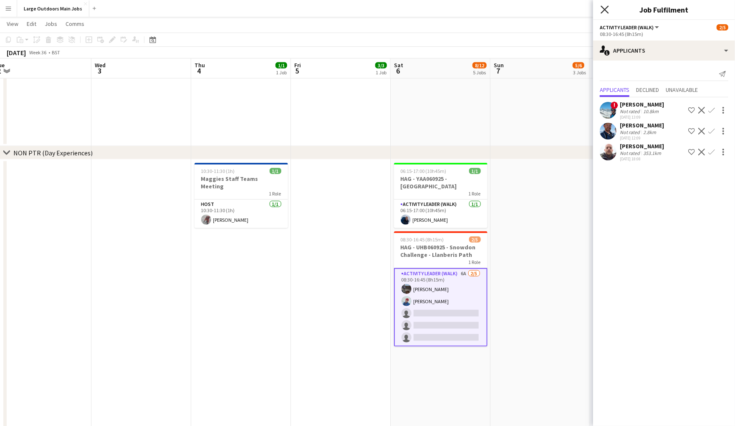
click at [603, 11] on icon at bounding box center [605, 9] width 8 height 8
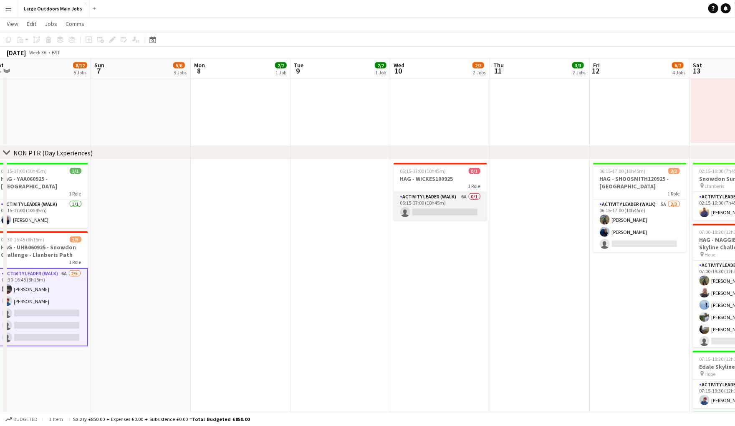
scroll to position [550, 0]
